Goal: Navigation & Orientation: Find specific page/section

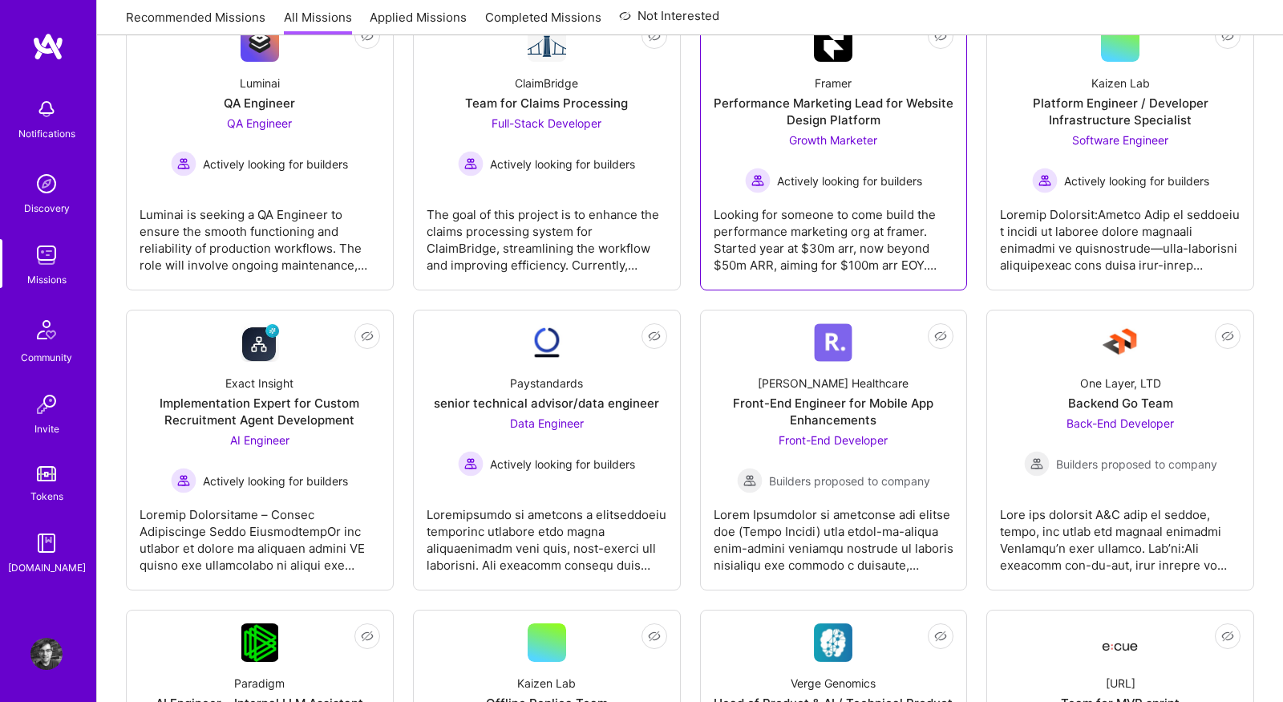
scroll to position [294, 0]
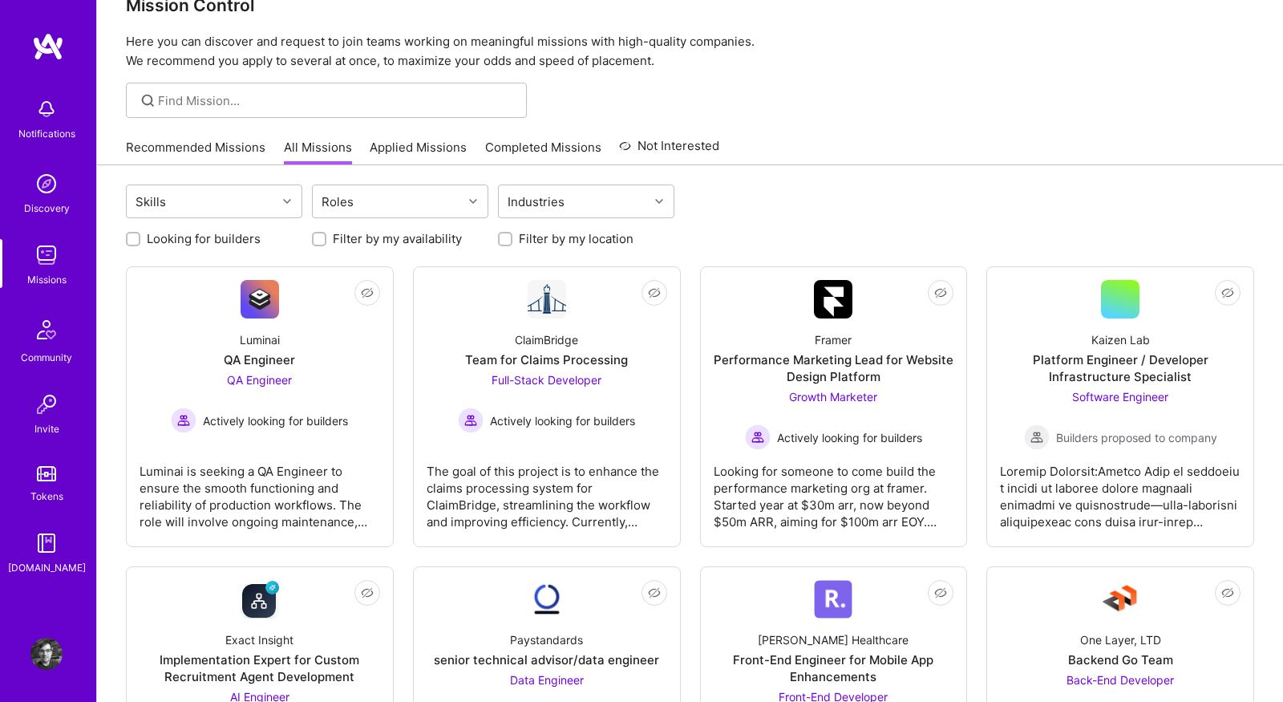
scroll to position [34, 0]
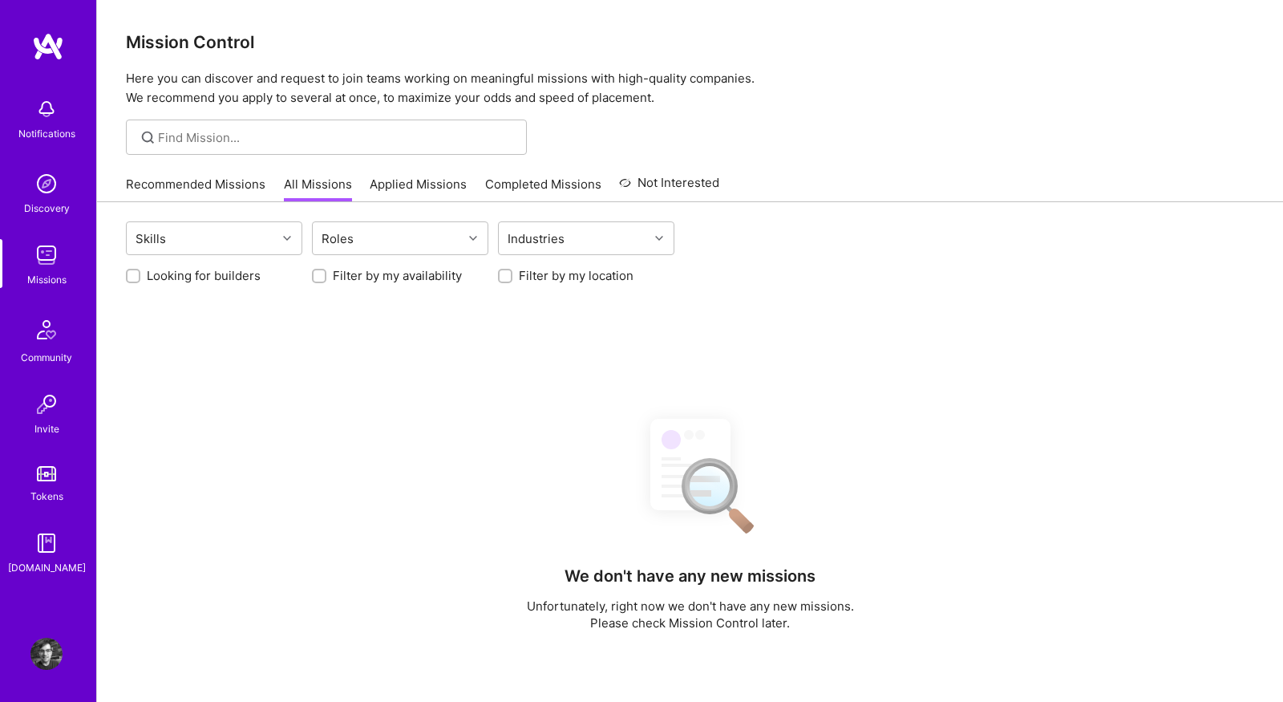
scroll to position [35, 0]
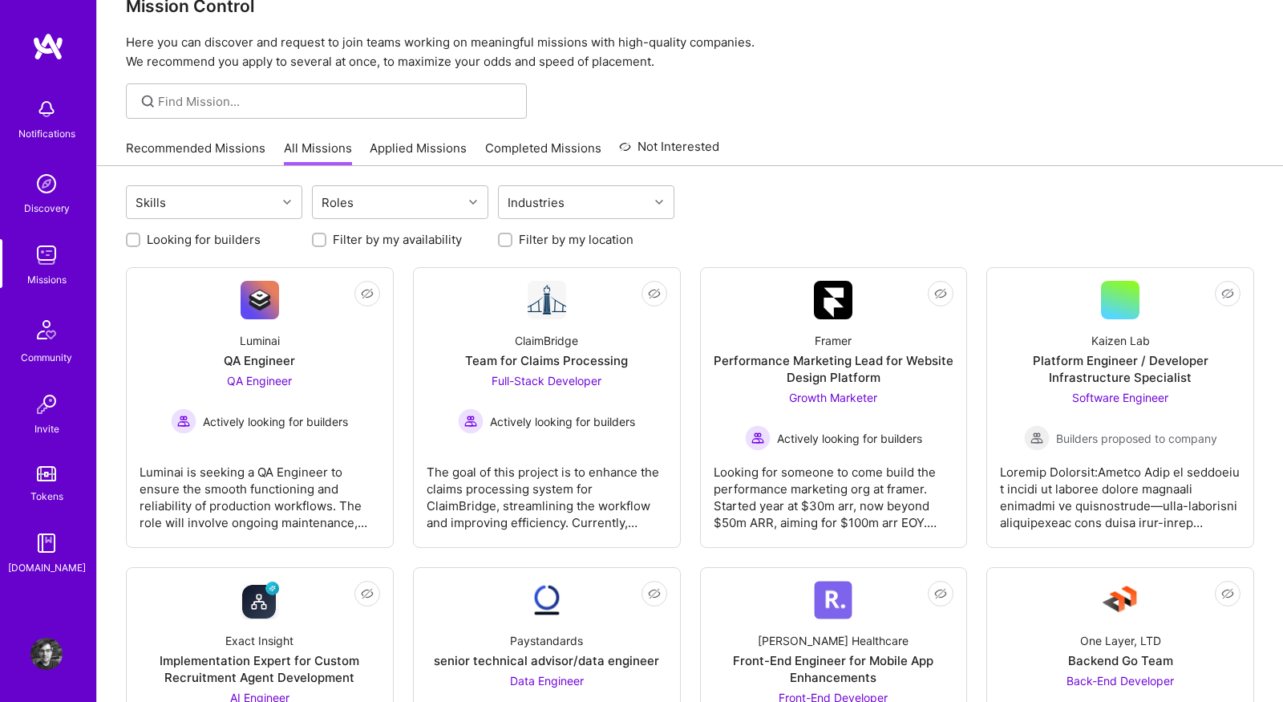
scroll to position [36, 0]
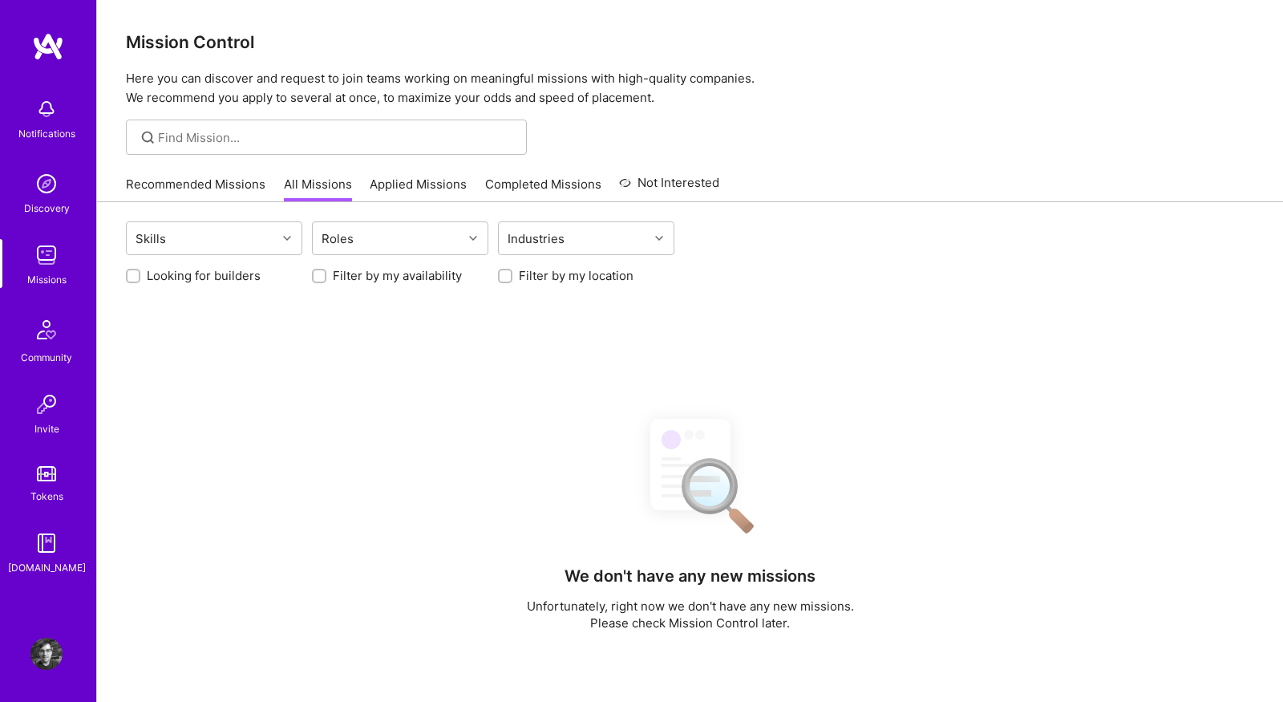
scroll to position [36, 0]
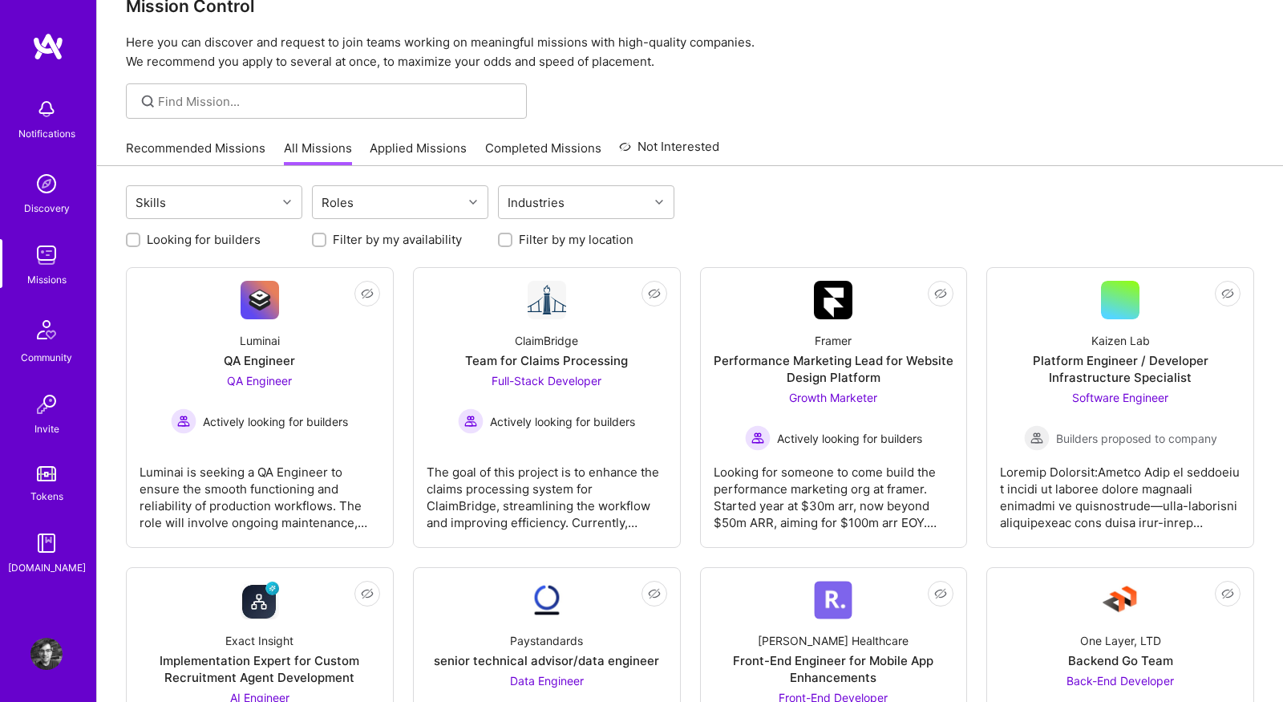
click at [224, 147] on link "Recommended Missions" at bounding box center [196, 153] width 140 height 26
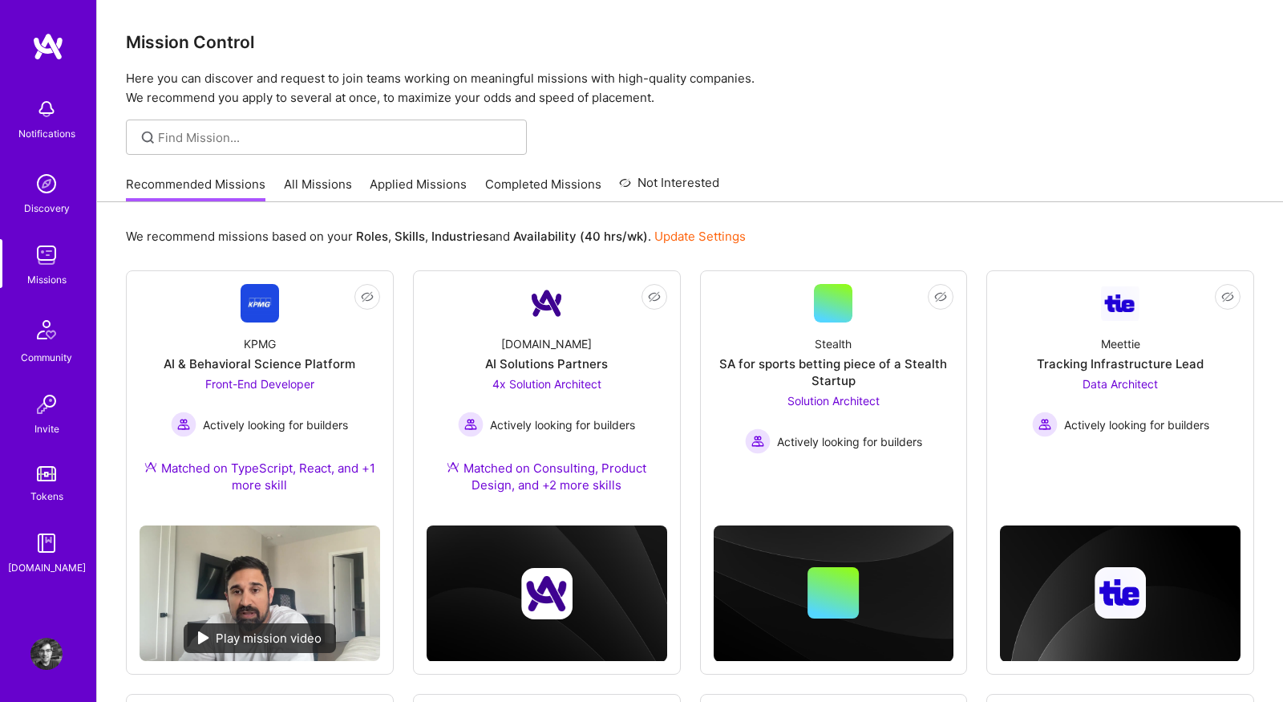
click at [311, 181] on link "All Missions" at bounding box center [318, 189] width 68 height 26
